Goal: Information Seeking & Learning: Learn about a topic

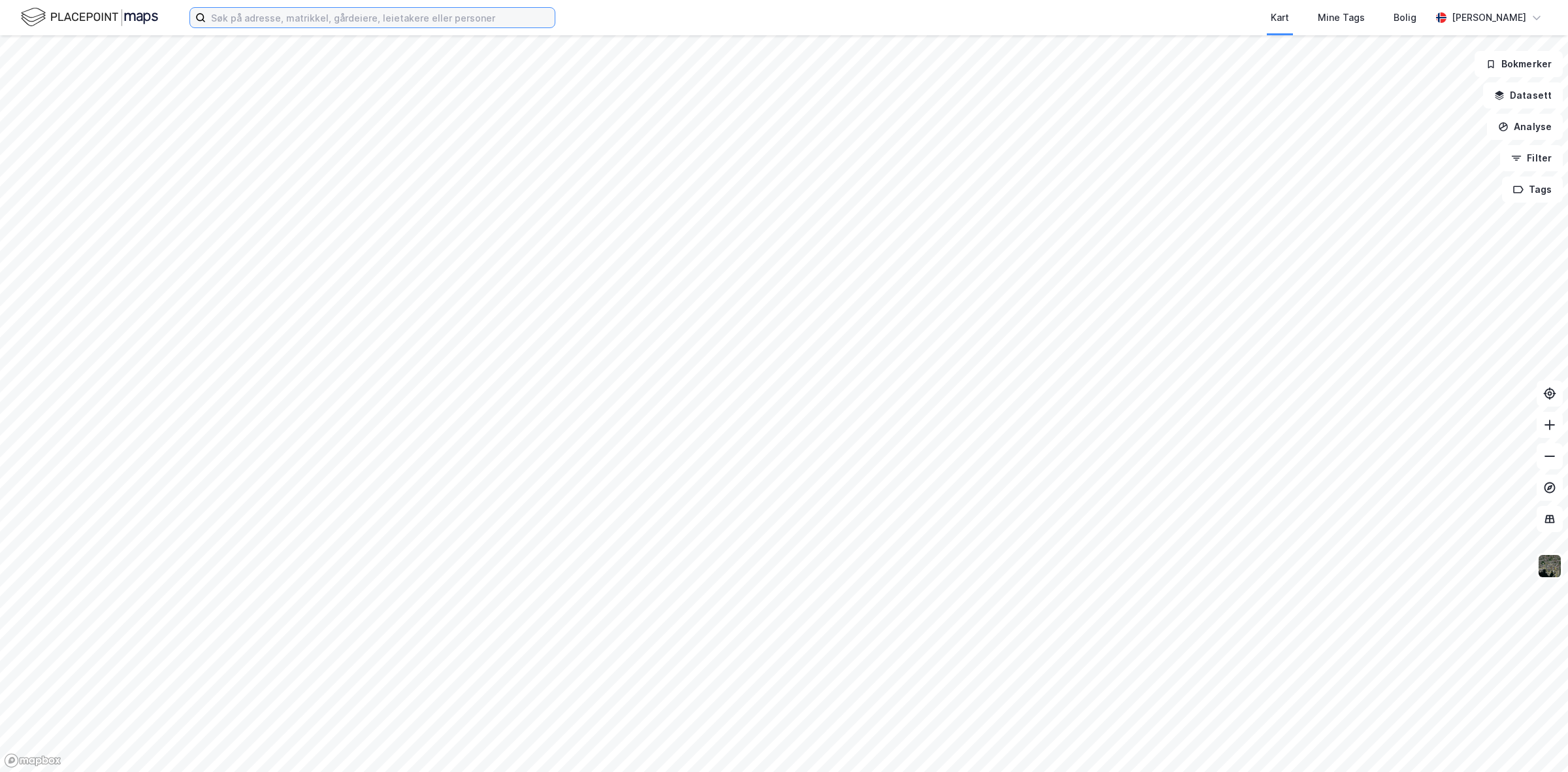
click at [343, 20] on input at bounding box center [380, 17] width 349 height 19
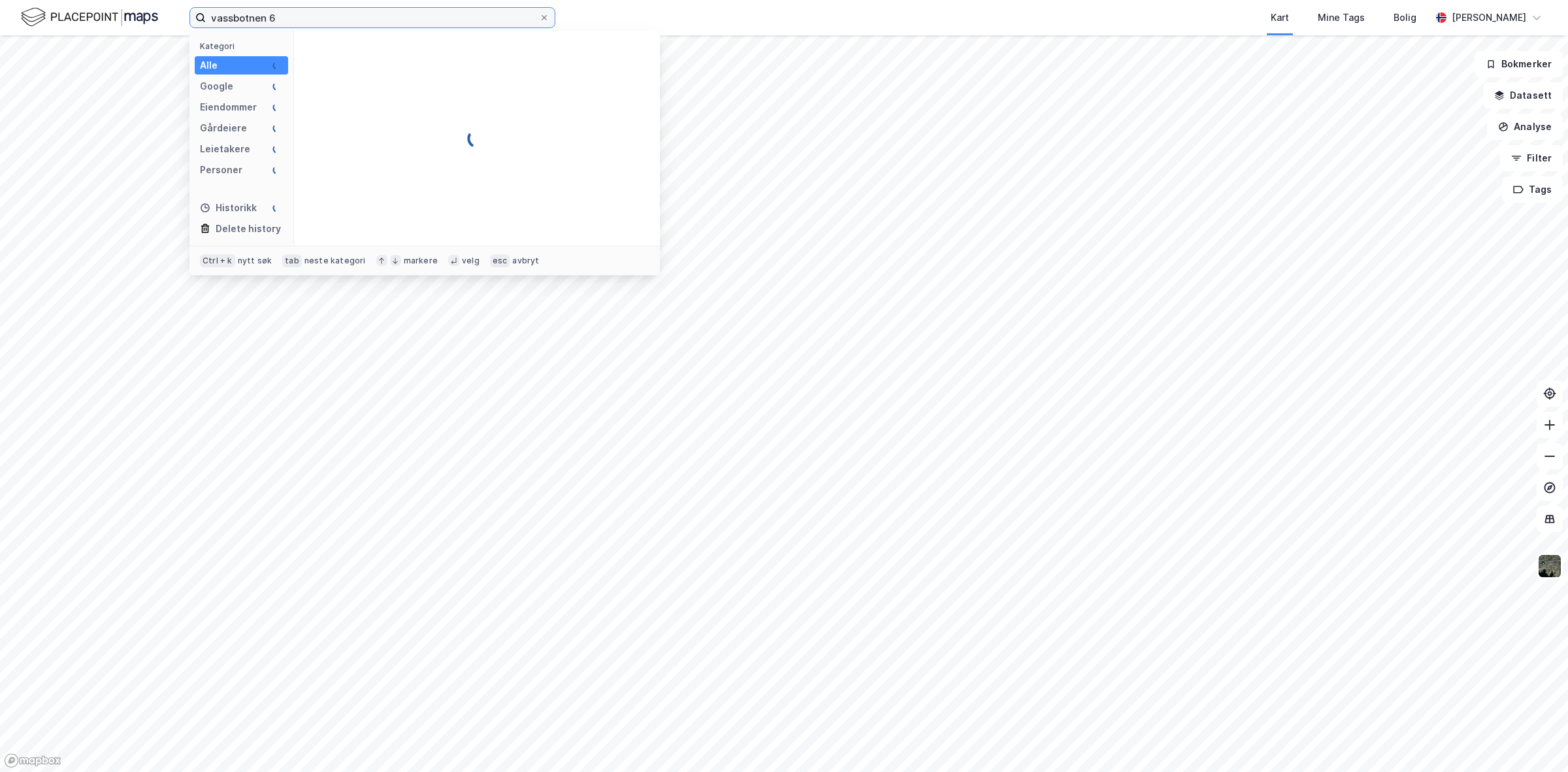
type input "vassbotnen 6"
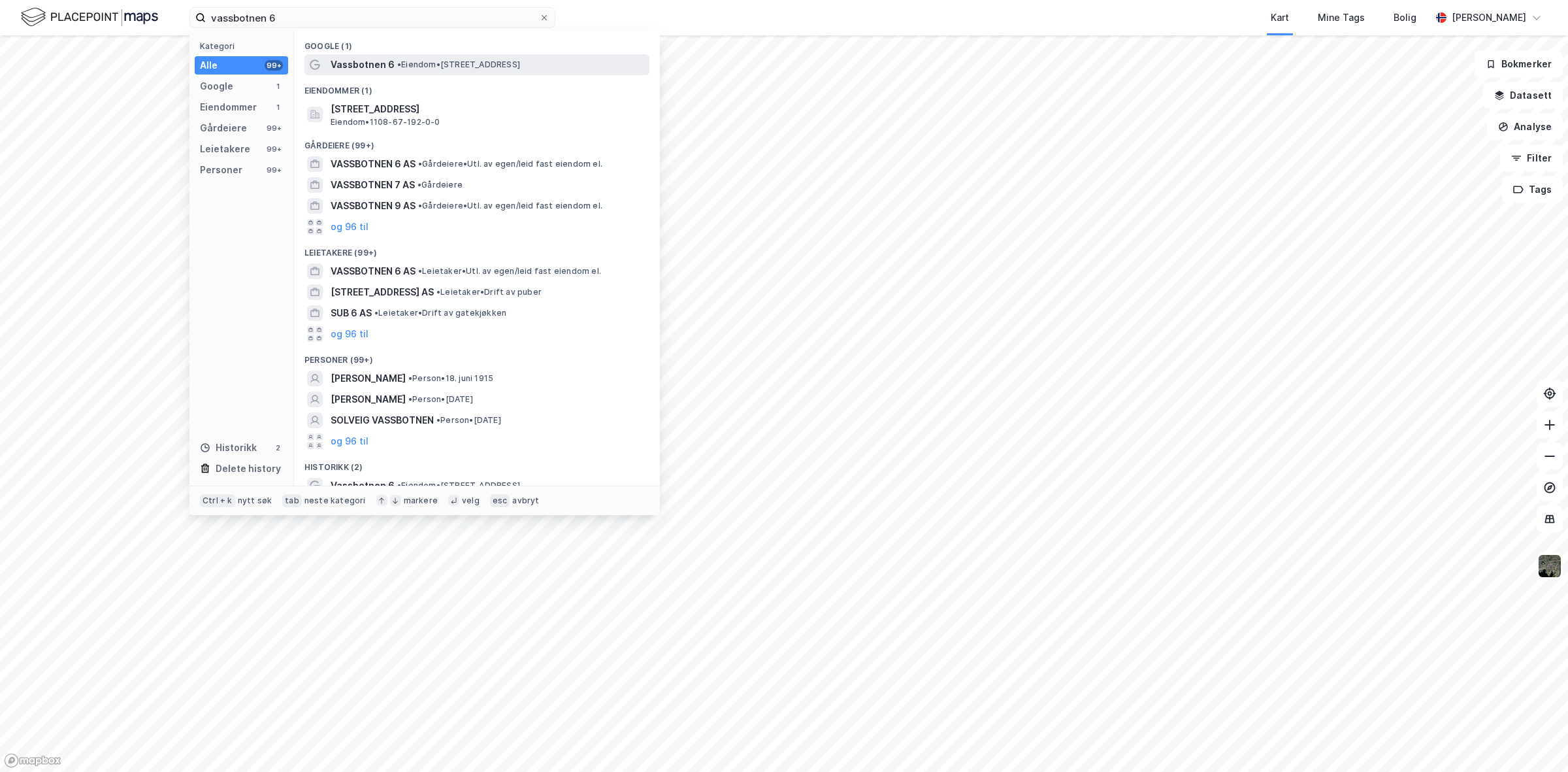
click at [397, 63] on span "•" at bounding box center [399, 64] width 4 height 10
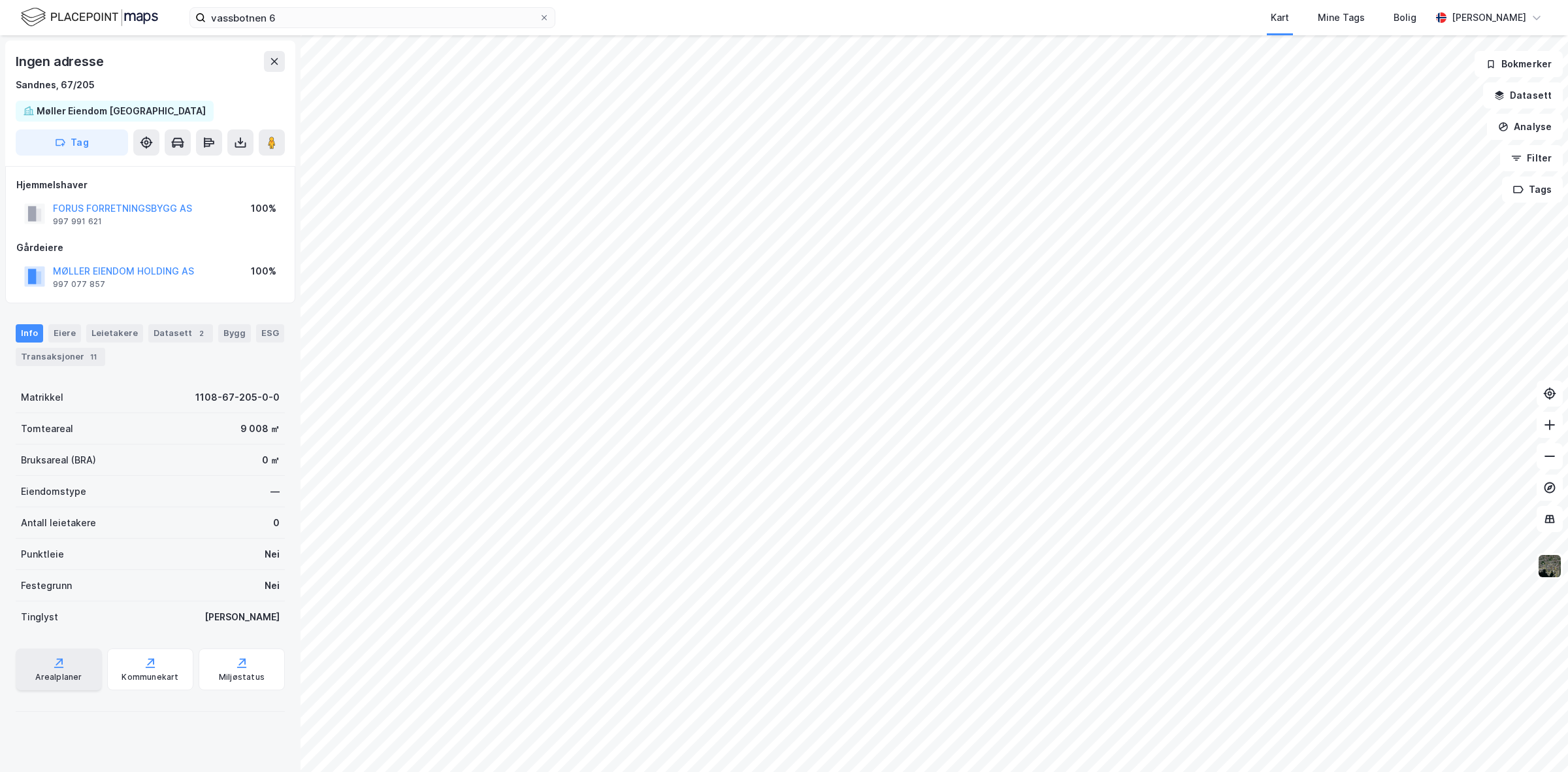
click at [72, 669] on div "Arealplaner" at bounding box center [58, 670] width 86 height 42
click at [131, 671] on div "Kommunekart" at bounding box center [150, 670] width 86 height 42
click at [148, 661] on icon at bounding box center [150, 663] width 13 height 13
